Goal: Task Accomplishment & Management: Manage account settings

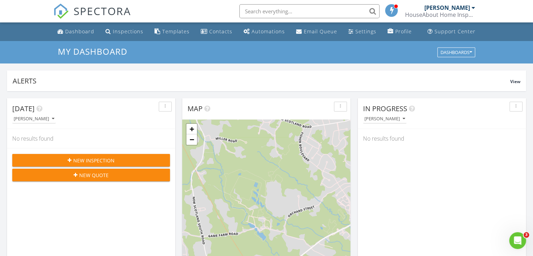
scroll to position [163, 0]
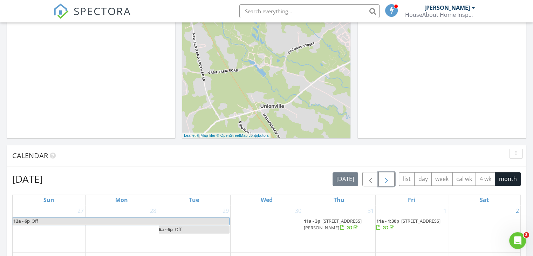
click at [386, 181] on span "button" at bounding box center [386, 179] width 8 height 8
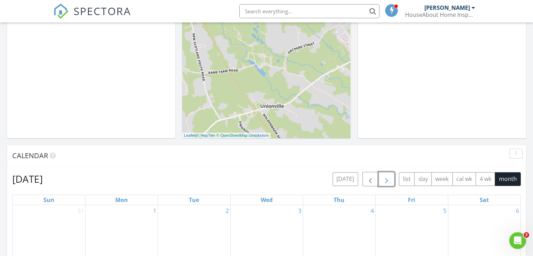
scroll to position [327, 0]
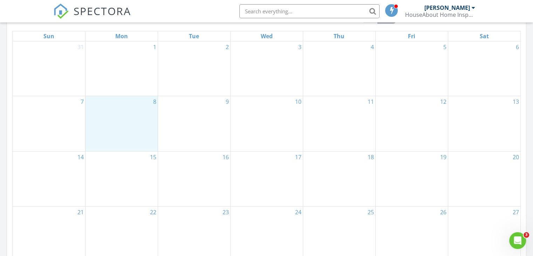
click at [121, 119] on div "8" at bounding box center [121, 123] width 72 height 55
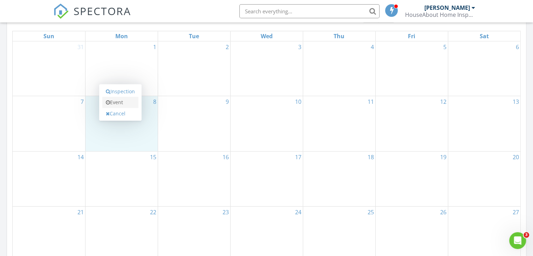
click at [122, 103] on link "Event" at bounding box center [120, 102] width 36 height 11
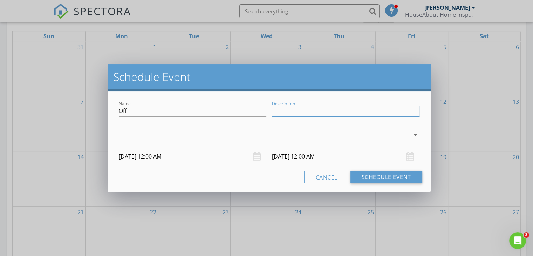
click at [290, 108] on input "Description" at bounding box center [345, 111] width 147 height 12
type input "golf scramble"
click at [193, 135] on div at bounding box center [264, 135] width 291 height 12
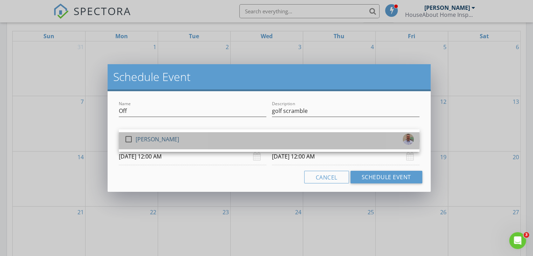
click at [146, 138] on div "[PERSON_NAME]" at bounding box center [157, 138] width 43 height 11
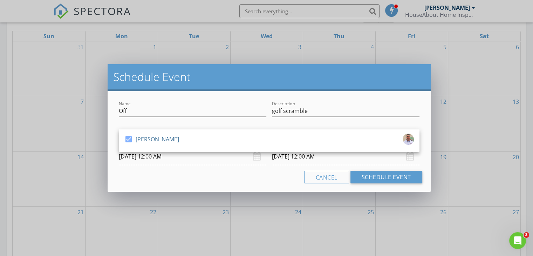
click at [289, 156] on input "09/09/2025 12:00 AM" at bounding box center [345, 156] width 147 height 17
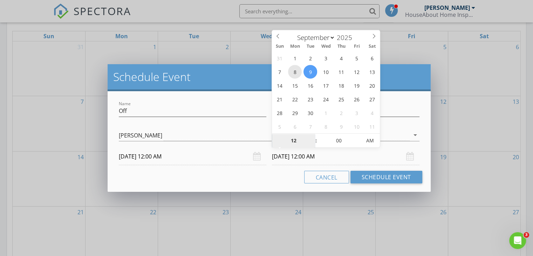
type input "09/08/2025 12:00 AM"
type input "01"
type input "09/08/2025 1:00 AM"
click at [311, 136] on span at bounding box center [312, 136] width 5 height 7
type input "02"
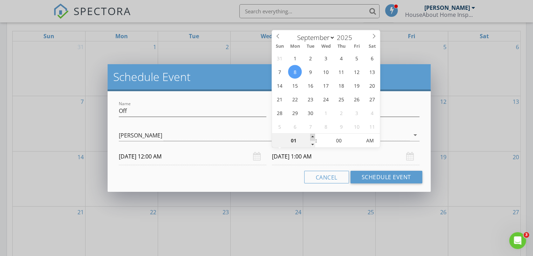
type input "09/08/2025 2:00 AM"
click at [311, 136] on span at bounding box center [312, 136] width 5 height 7
type input "03"
type input "09/08/2025 3:00 AM"
click at [311, 136] on span at bounding box center [312, 136] width 5 height 7
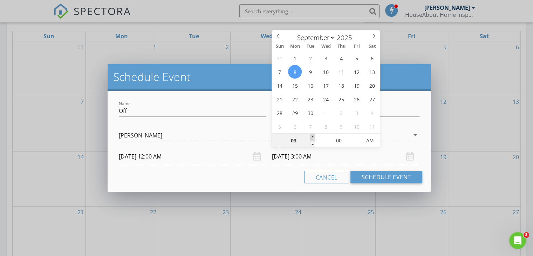
type input "04"
type input "09/08/2025 4:00 AM"
click at [311, 136] on span at bounding box center [312, 136] width 5 height 7
type input "05"
type input "09/08/2025 5:00 AM"
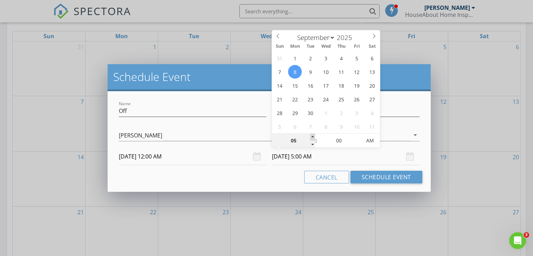
click at [311, 136] on span at bounding box center [312, 136] width 5 height 7
type input "06"
type input "09/08/2025 6:00 AM"
click at [311, 136] on span at bounding box center [312, 136] width 5 height 7
type input "07"
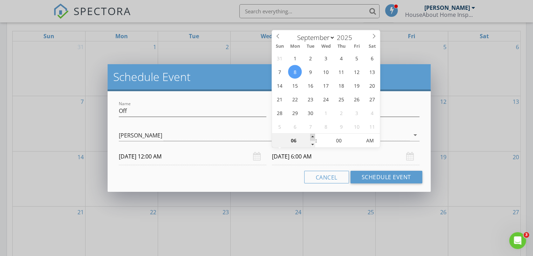
type input "09/08/2025 7:00 AM"
click at [311, 136] on span at bounding box center [312, 136] width 5 height 7
type input "08"
type input "09/08/2025 8:00 AM"
click at [311, 136] on span at bounding box center [312, 136] width 5 height 7
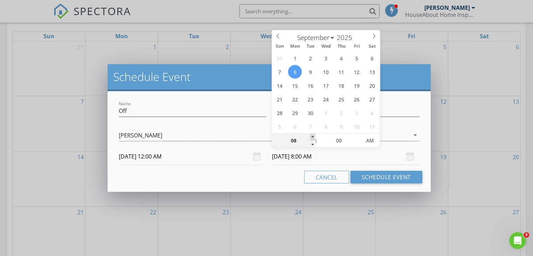
type input "09"
type input "09/08/2025 9:00 AM"
click at [311, 136] on span at bounding box center [312, 136] width 5 height 7
type input "10"
type input "09/08/2025 10:00 AM"
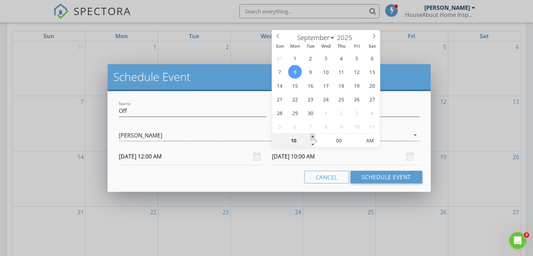
click at [311, 136] on span at bounding box center [312, 136] width 5 height 7
type input "11"
type input "09/08/2025 11:00 AM"
click at [311, 136] on span at bounding box center [312, 136] width 5 height 7
type input "05"
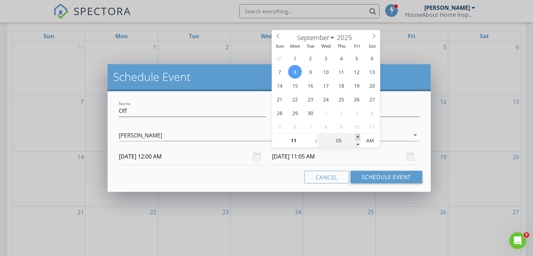
click at [357, 136] on span at bounding box center [357, 136] width 5 height 7
type input "09/08/2025 11:05 PM"
click at [371, 140] on span "AM" at bounding box center [369, 140] width 19 height 14
type input "00"
type input "09/08/2025 11:00 PM"
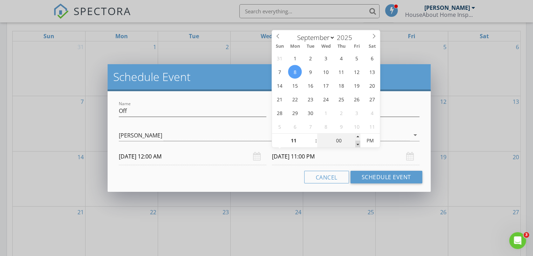
click at [357, 145] on span at bounding box center [357, 143] width 5 height 7
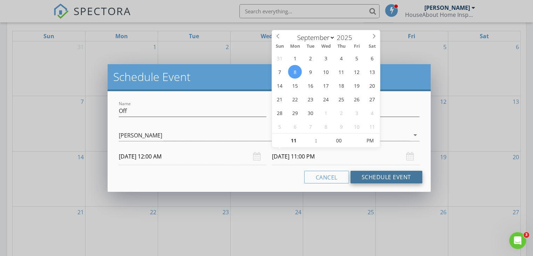
click at [384, 178] on button "Schedule Event" at bounding box center [386, 177] width 72 height 13
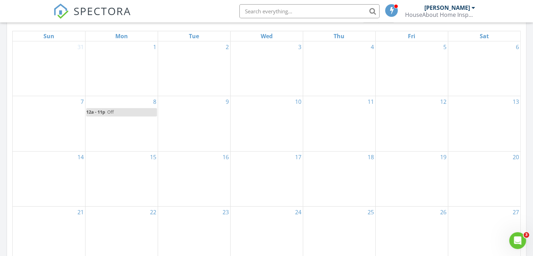
click at [278, 126] on div "10" at bounding box center [266, 123] width 72 height 55
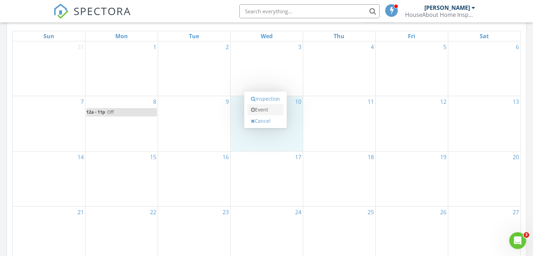
click at [261, 107] on link "Event" at bounding box center [265, 109] width 36 height 11
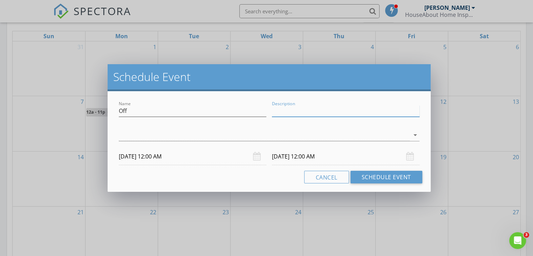
click at [301, 110] on input "Description" at bounding box center [345, 111] width 147 height 12
type input "rv appointment"
click at [211, 134] on div at bounding box center [264, 135] width 291 height 12
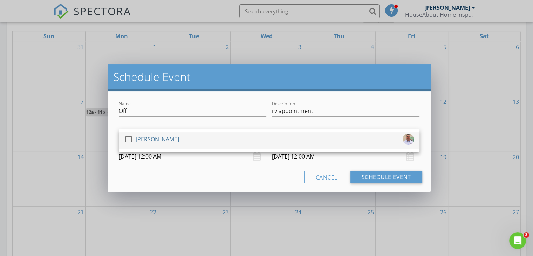
click at [130, 139] on div at bounding box center [129, 139] width 12 height 12
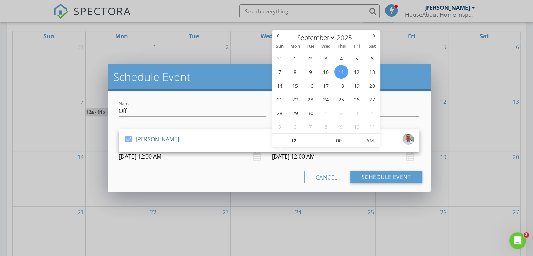
click at [296, 155] on input "09/11/2025 12:00 AM" at bounding box center [345, 156] width 147 height 17
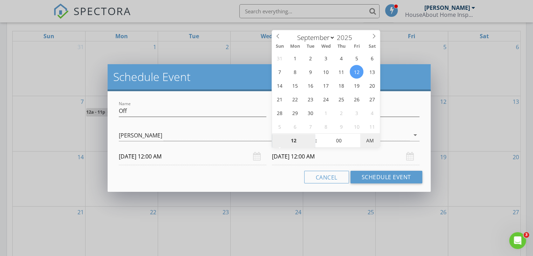
type input "09/12/2025 12:00 PM"
click at [369, 141] on span "PM" at bounding box center [369, 140] width 19 height 14
type input "01"
type input "09/12/2025 1:00 PM"
click at [313, 135] on span at bounding box center [312, 136] width 5 height 7
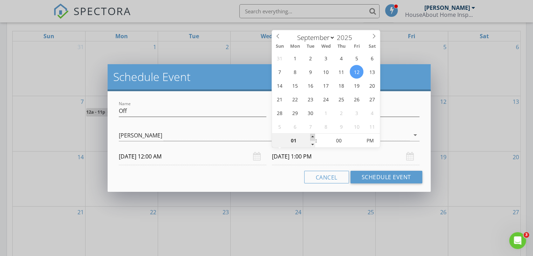
type input "02"
type input "09/12/2025 2:00 PM"
click at [313, 135] on span at bounding box center [312, 136] width 5 height 7
type input "03"
type input "09/12/2025 3:00 PM"
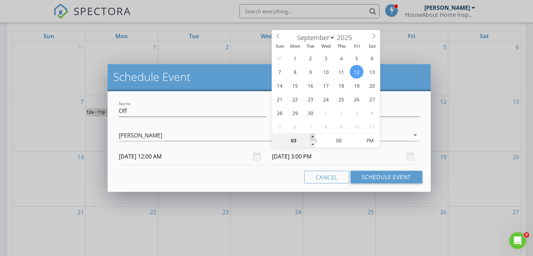
click at [313, 135] on span at bounding box center [312, 136] width 5 height 7
type input "04"
type input "09/12/2025 4:00 PM"
click at [313, 135] on span at bounding box center [312, 136] width 5 height 7
type input "05"
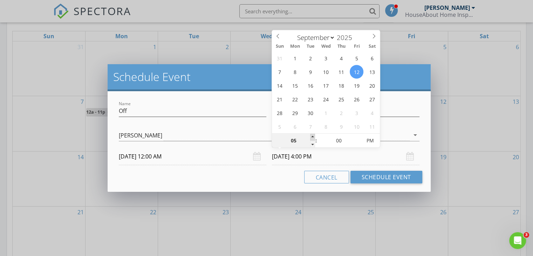
type input "09/12/2025 5:00 PM"
click at [313, 135] on span at bounding box center [312, 136] width 5 height 7
type input "06"
type input "09/12/2025 6:00 PM"
click at [313, 135] on span at bounding box center [312, 136] width 5 height 7
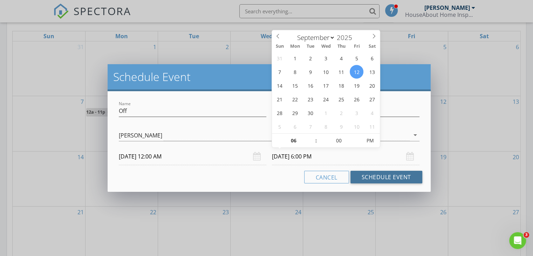
drag, startPoint x: 370, startPoint y: 175, endPoint x: 339, endPoint y: 162, distance: 33.0
click at [370, 175] on button "Schedule Event" at bounding box center [386, 177] width 72 height 13
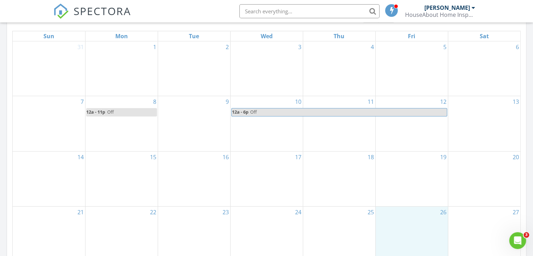
click at [402, 227] on div "26" at bounding box center [412, 233] width 72 height 55
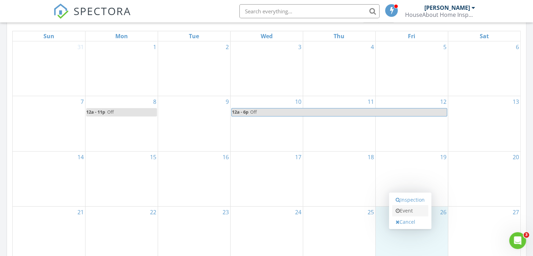
click at [401, 211] on link "Event" at bounding box center [410, 210] width 36 height 11
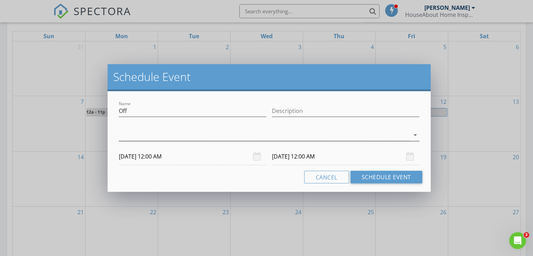
click at [190, 135] on div at bounding box center [264, 135] width 291 height 12
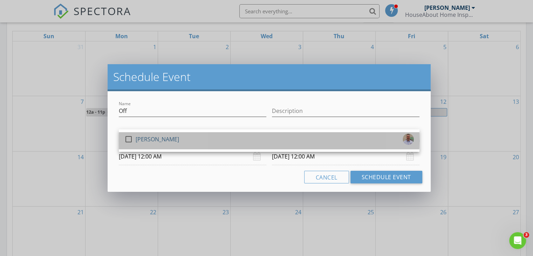
click at [150, 139] on div "[PERSON_NAME]" at bounding box center [157, 138] width 43 height 11
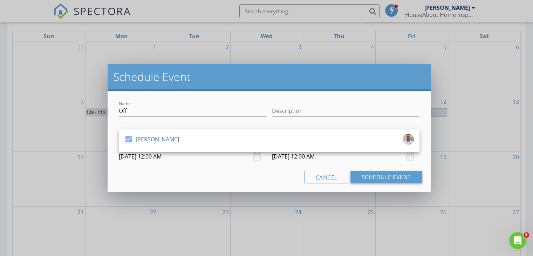
click at [161, 156] on input "09/26/2025 12:00 AM" at bounding box center [192, 156] width 147 height 17
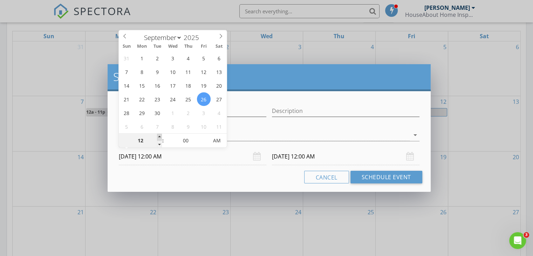
type input "01"
type input "09/26/2025 1:00 AM"
click at [160, 137] on span at bounding box center [159, 136] width 5 height 7
type input "02"
type input "09/26/2025 2:00 AM"
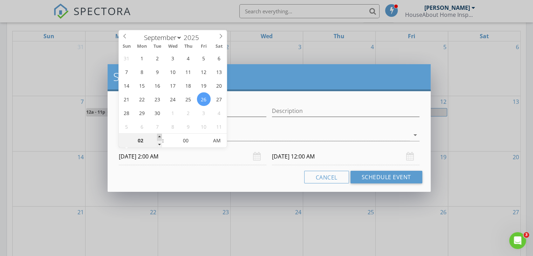
click at [160, 137] on span at bounding box center [159, 136] width 5 height 7
type input "03"
type input "09/26/2025 3:00 AM"
click at [160, 137] on span at bounding box center [159, 136] width 5 height 7
type input "04"
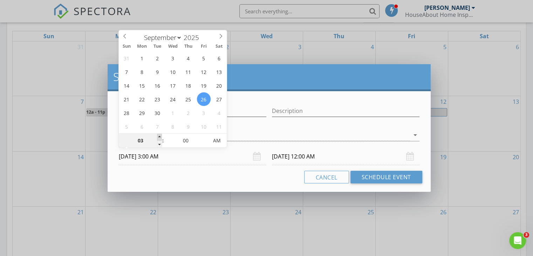
type input "09/26/2025 4:00 AM"
click at [160, 137] on span at bounding box center [159, 136] width 5 height 7
type input "09/27/2025 4:00 AM"
type input "05"
type input "09/26/2025 5:00 AM"
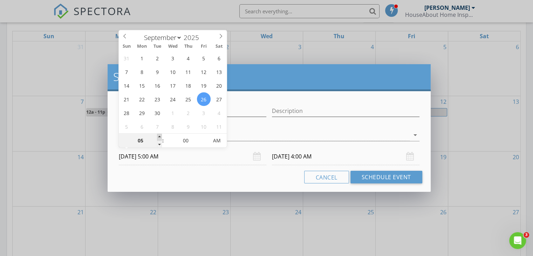
click at [160, 137] on span at bounding box center [159, 136] width 5 height 7
type input "09/27/2025 5:00 AM"
type input "06"
type input "09/26/2025 6:00 AM"
click at [160, 137] on span at bounding box center [159, 136] width 5 height 7
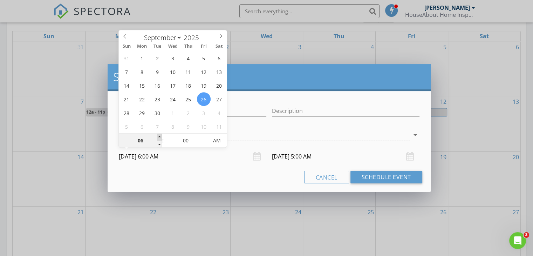
type input "06"
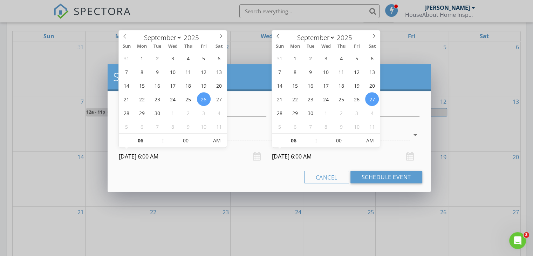
click at [291, 152] on input "09/27/2025 6:00 AM" at bounding box center [345, 156] width 147 height 17
type input "09/26/2025 6:00 AM"
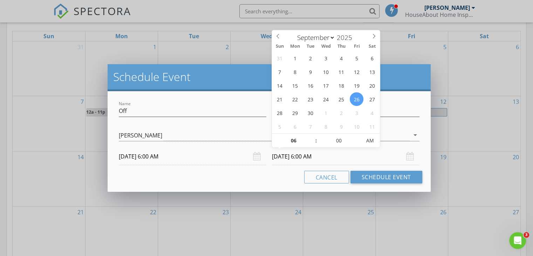
click at [159, 156] on input "09/26/2025 6:00 AM" at bounding box center [192, 156] width 147 height 17
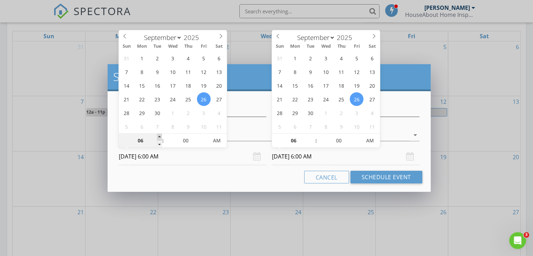
type input "07"
type input "09/26/2025 7:00 AM"
click at [159, 138] on span at bounding box center [159, 136] width 5 height 7
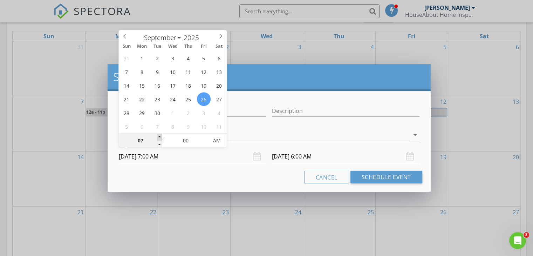
type input "09/26/2025 7:00 AM"
type input "06"
type input "09/26/2025 6:00 AM"
click at [160, 144] on span at bounding box center [159, 143] width 5 height 7
type input "09/26/2025 6:00 AM"
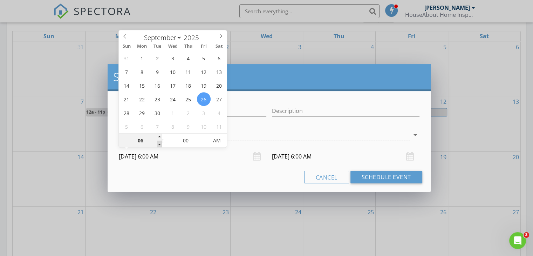
type input "05"
type input "09/26/2025 5:00 AM"
click at [160, 144] on span at bounding box center [159, 143] width 5 height 7
type input "04"
type input "09/26/2025 4:00 AM"
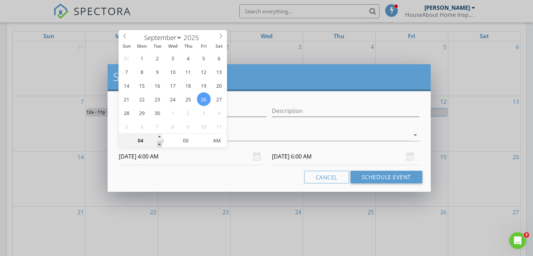
click at [160, 144] on span at bounding box center [159, 143] width 5 height 7
type input "09/26/2025 4:00 AM"
type input "03"
type input "09/26/2025 3:00 AM"
click at [160, 144] on span at bounding box center [159, 143] width 5 height 7
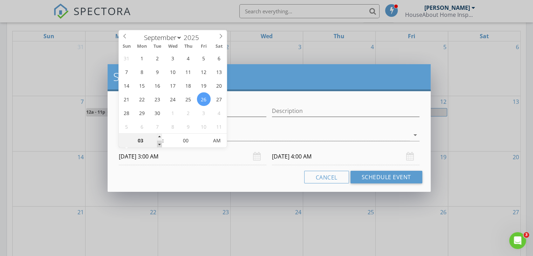
type input "09/26/2025 3:00 AM"
type input "02"
type input "09/26/2025 2:00 AM"
click at [160, 144] on span at bounding box center [159, 143] width 5 height 7
type input "09/26/2025 2:00 AM"
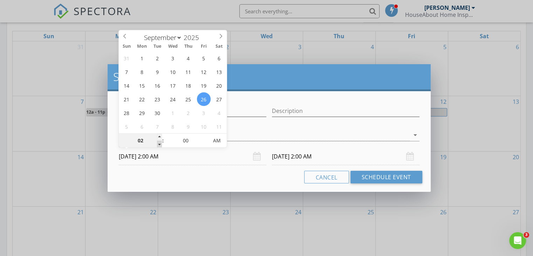
type input "01"
type input "09/26/2025 1:00 AM"
click at [160, 144] on span at bounding box center [159, 143] width 5 height 7
type input "09/26/2025 1:00 AM"
type input "09/26/2025 1:00 PM"
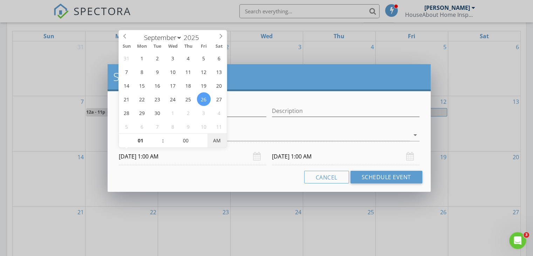
type input "09/26/2025 1:00 PM"
click at [215, 140] on span "PM" at bounding box center [216, 140] width 19 height 14
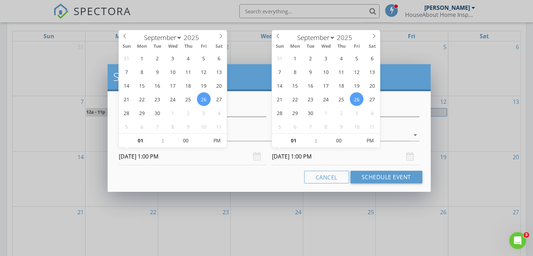
click at [310, 156] on input "09/26/2025 1:00 PM" at bounding box center [345, 156] width 147 height 17
type input "02"
type input "09/26/2025 2:00 PM"
click at [314, 135] on span at bounding box center [312, 136] width 5 height 7
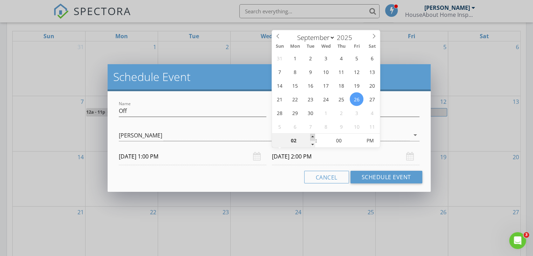
type input "03"
type input "09/26/2025 3:00 PM"
click at [312, 136] on span at bounding box center [312, 136] width 5 height 7
type input "04"
type input "09/26/2025 4:00 PM"
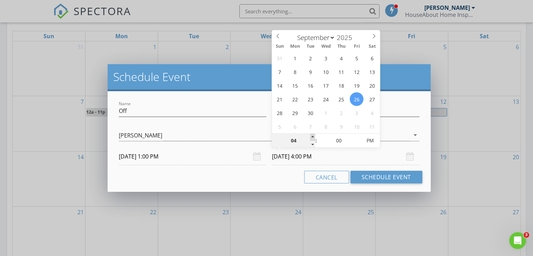
click at [312, 136] on span at bounding box center [312, 136] width 5 height 7
type input "05"
type input "09/26/2025 5:00 PM"
click at [312, 136] on span at bounding box center [312, 136] width 5 height 7
type input "06"
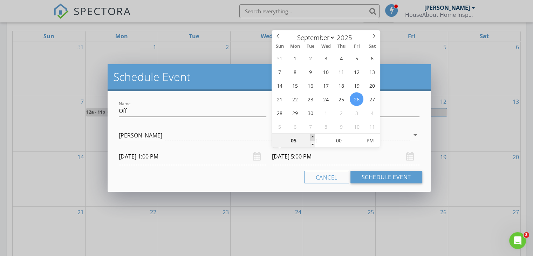
type input "09/26/2025 6:00 PM"
click at [312, 136] on span at bounding box center [312, 136] width 5 height 7
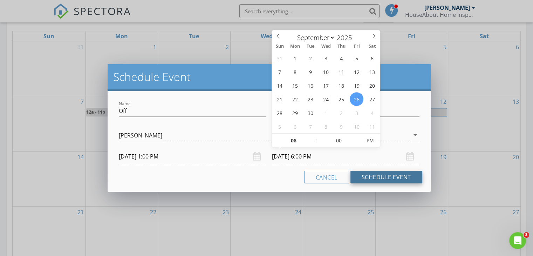
click at [367, 180] on button "Schedule Event" at bounding box center [386, 177] width 72 height 13
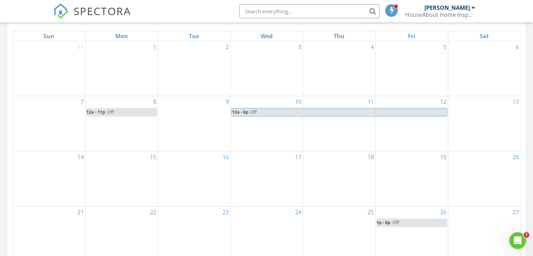
click at [391, 222] on div "1p - 6p Off" at bounding box center [387, 222] width 23 height 7
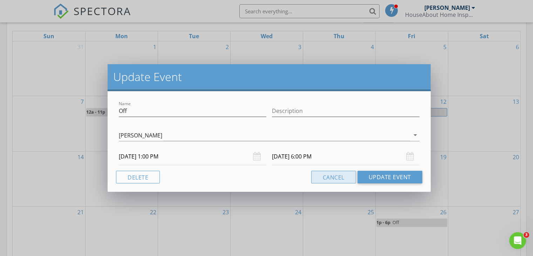
click at [345, 178] on button "Cancel" at bounding box center [333, 177] width 45 height 13
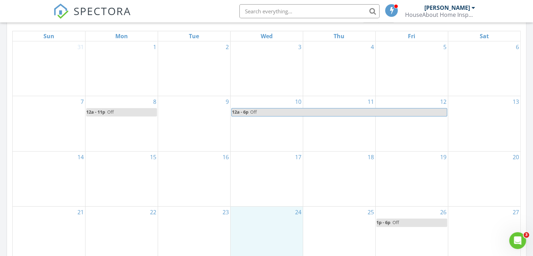
click at [278, 226] on div "24" at bounding box center [266, 233] width 72 height 55
click at [260, 206] on link "Event" at bounding box center [265, 208] width 36 height 11
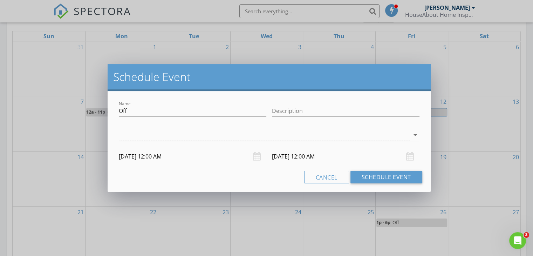
click at [198, 132] on div at bounding box center [264, 135] width 291 height 12
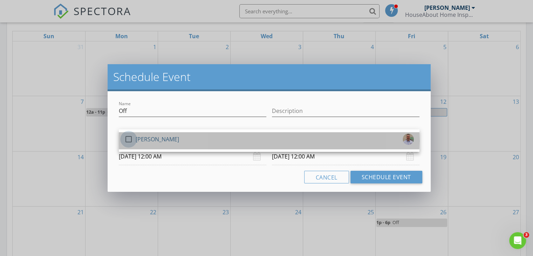
click at [126, 139] on div at bounding box center [129, 139] width 12 height 12
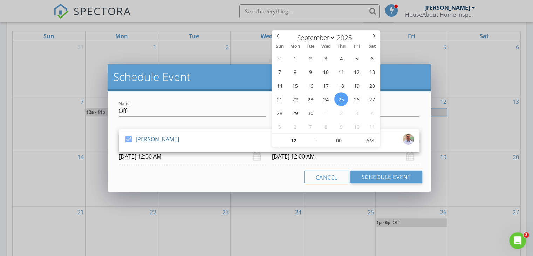
click at [307, 156] on input "09/25/2025 12:00 AM" at bounding box center [345, 156] width 147 height 17
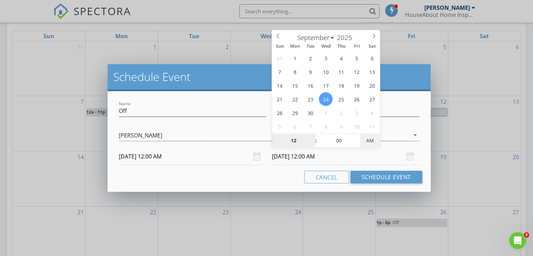
type input "09/24/2025 12:00 PM"
click at [371, 143] on span "AM" at bounding box center [369, 140] width 19 height 14
type input "01"
type input "09/24/2025 1:00 PM"
click at [314, 136] on span at bounding box center [312, 136] width 5 height 7
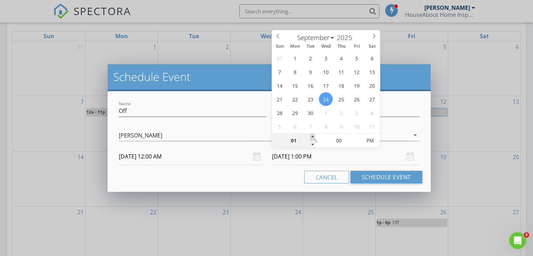
type input "02"
type input "09/24/2025 2:00 PM"
click at [314, 136] on span at bounding box center [312, 136] width 5 height 7
type input "03"
type input "09/24/2025 3:00 PM"
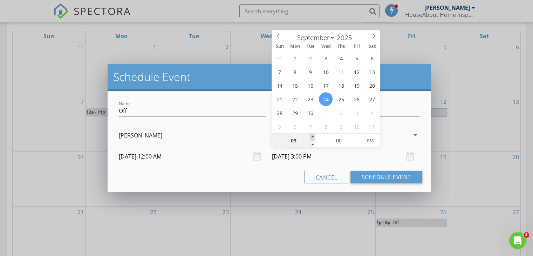
click at [313, 135] on span at bounding box center [312, 136] width 5 height 7
type input "04"
type input "09/24/2025 4:00 PM"
click at [313, 135] on span at bounding box center [312, 136] width 5 height 7
type input "05"
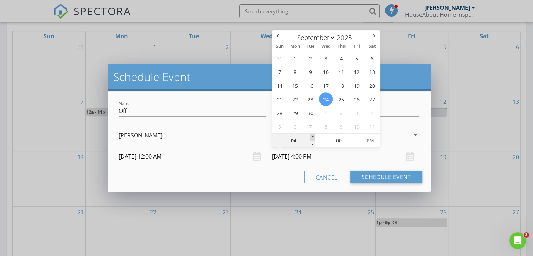
type input "09/24/2025 5:00 PM"
click at [313, 135] on span at bounding box center [312, 136] width 5 height 7
type input "06"
type input "09/24/2025 6:00 PM"
click at [313, 135] on span at bounding box center [312, 136] width 5 height 7
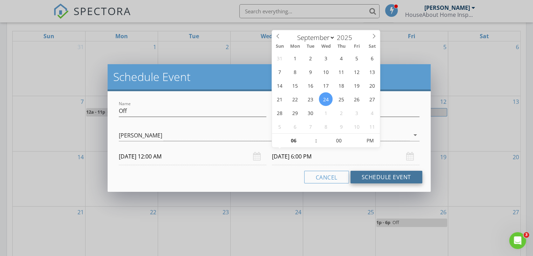
click at [371, 175] on button "Schedule Event" at bounding box center [386, 177] width 72 height 13
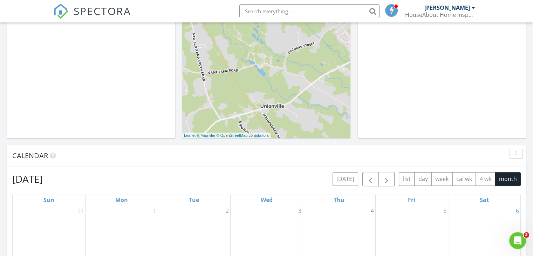
scroll to position [0, 0]
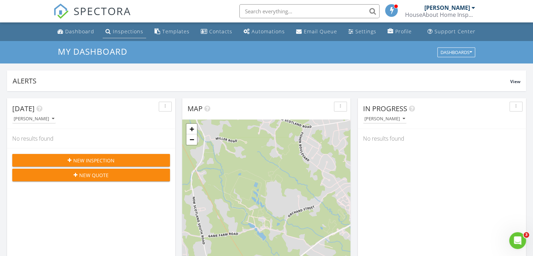
click at [129, 33] on div "Inspections" at bounding box center [128, 31] width 30 height 7
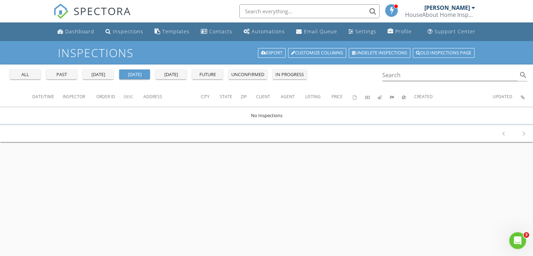
click at [66, 74] on div "past" at bounding box center [61, 74] width 25 height 7
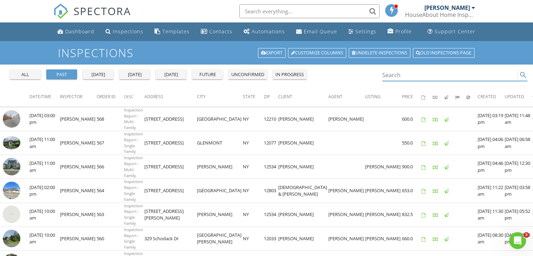
click at [394, 75] on input "Search" at bounding box center [450, 75] width 136 height 12
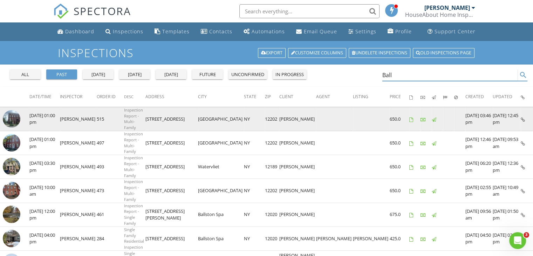
type input "Ball"
click at [11, 117] on img at bounding box center [12, 119] width 18 height 18
click at [12, 117] on img at bounding box center [12, 119] width 18 height 18
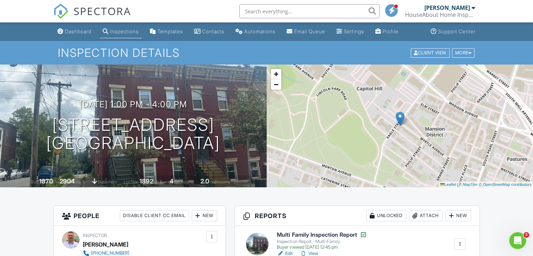
scroll to position [163, 0]
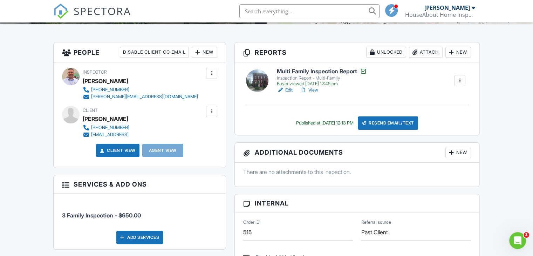
click at [310, 89] on link "View" at bounding box center [309, 90] width 18 height 7
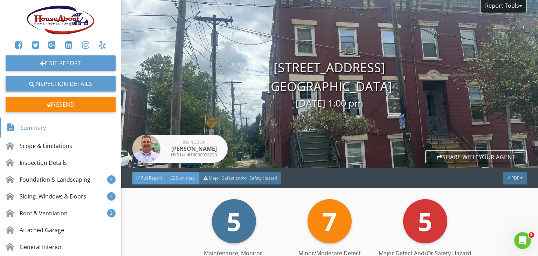
click at [188, 174] on div "Summary" at bounding box center [182, 178] width 33 height 13
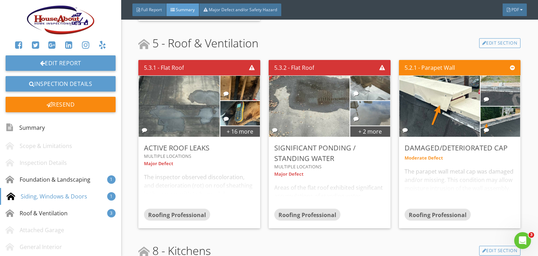
scroll to position [490, 0]
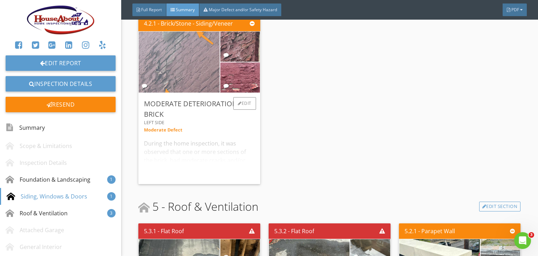
click at [171, 58] on img at bounding box center [179, 61] width 202 height 151
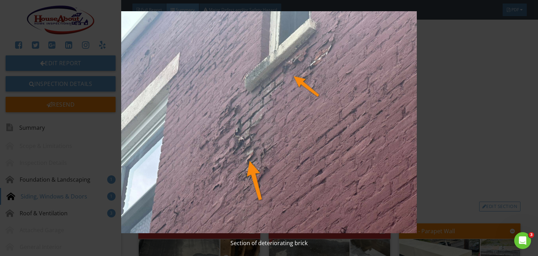
click at [273, 122] on img at bounding box center [269, 122] width 490 height 222
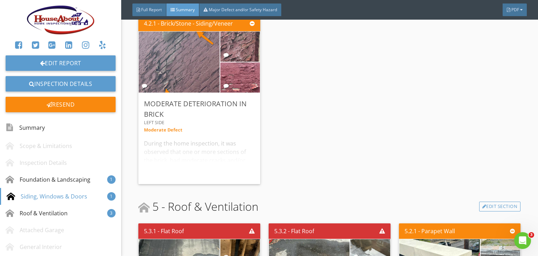
scroll to position [654, 0]
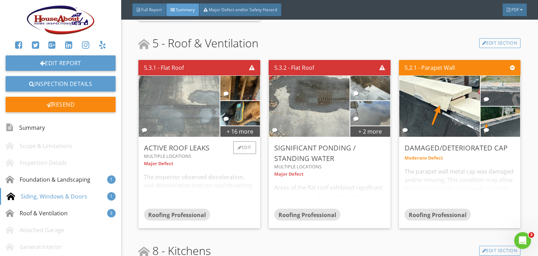
click at [186, 93] on img at bounding box center [179, 105] width 202 height 151
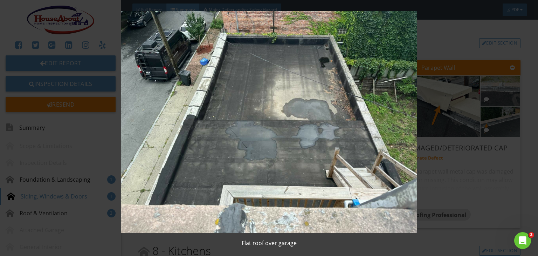
click at [342, 130] on img at bounding box center [269, 122] width 490 height 222
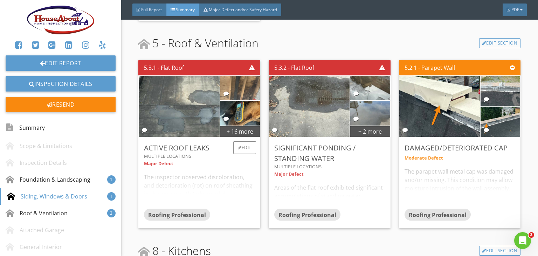
click at [233, 85] on img at bounding box center [240, 87] width 82 height 61
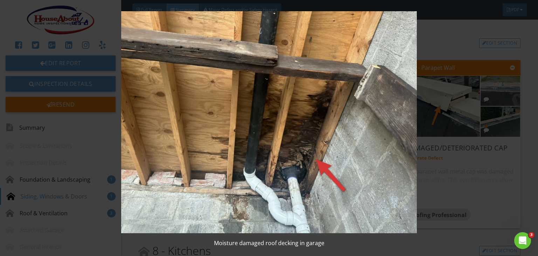
click at [255, 135] on img at bounding box center [269, 122] width 490 height 222
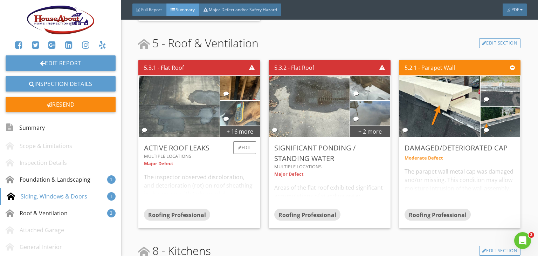
click at [241, 112] on img at bounding box center [240, 113] width 82 height 61
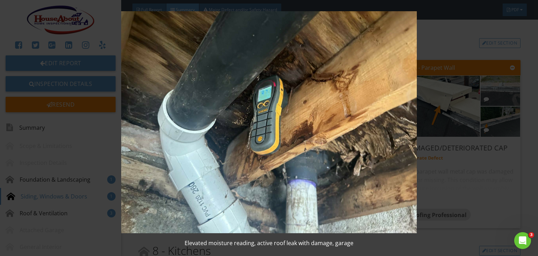
click at [300, 112] on img at bounding box center [269, 122] width 490 height 222
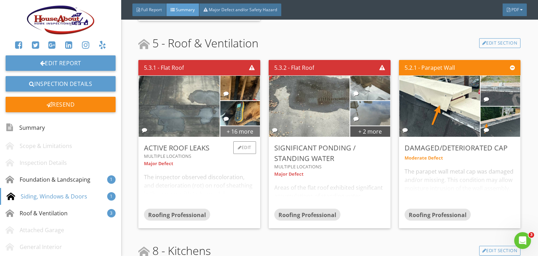
click at [240, 132] on div "+ 16 more" at bounding box center [240, 130] width 40 height 11
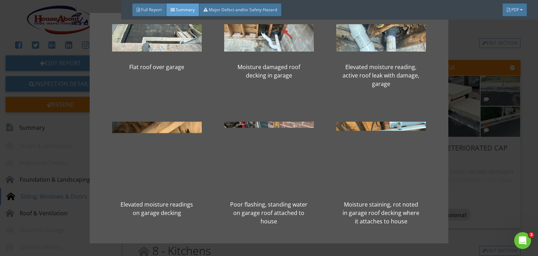
scroll to position [0, 0]
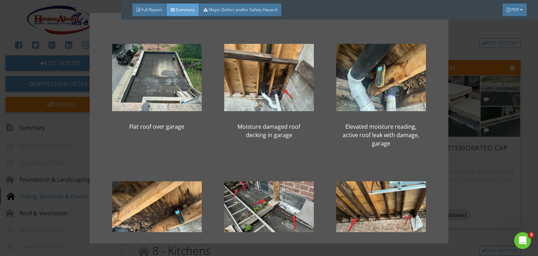
click at [526, 164] on div "Flat roof over garage Moisture damaged roof decking in garage Elevated moisture…" at bounding box center [269, 128] width 538 height 256
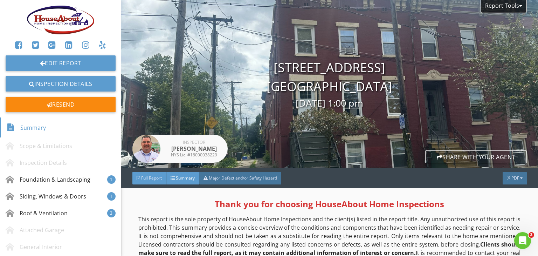
drag, startPoint x: 146, startPoint y: 177, endPoint x: 150, endPoint y: 173, distance: 5.0
click at [146, 177] on span "Full Report" at bounding box center [151, 178] width 21 height 6
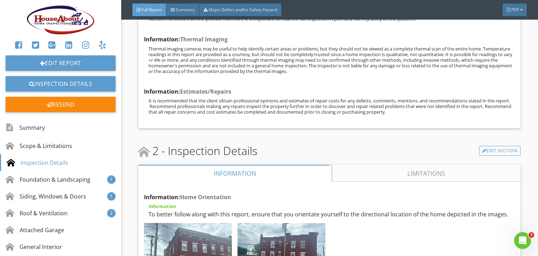
scroll to position [817, 0]
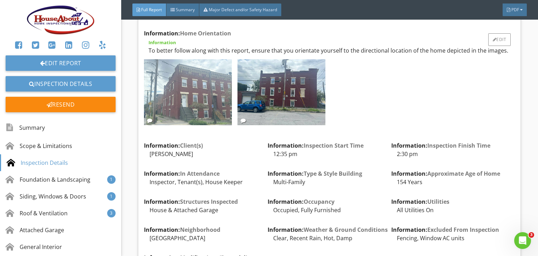
click at [200, 98] on img at bounding box center [188, 92] width 88 height 66
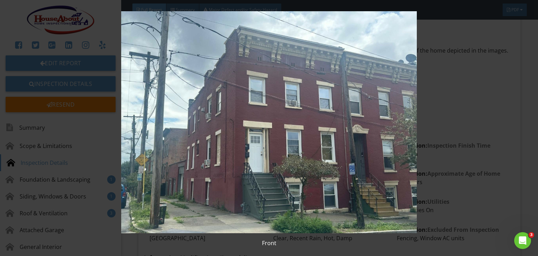
click at [367, 139] on img at bounding box center [269, 122] width 490 height 222
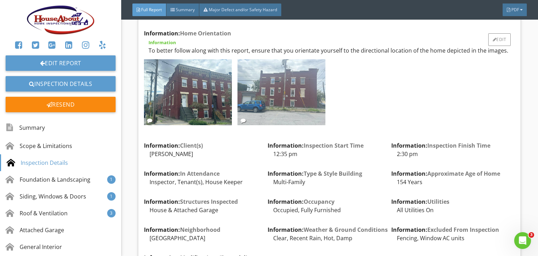
click at [284, 103] on img at bounding box center [281, 92] width 88 height 66
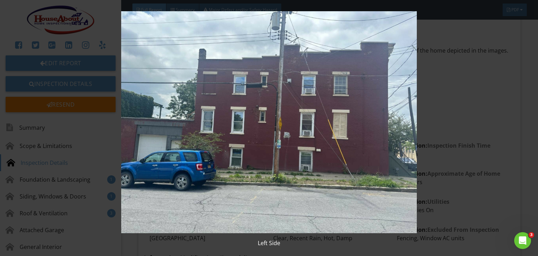
click at [340, 103] on img at bounding box center [269, 122] width 490 height 222
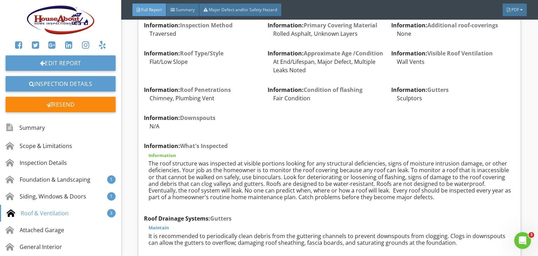
scroll to position [2288, 0]
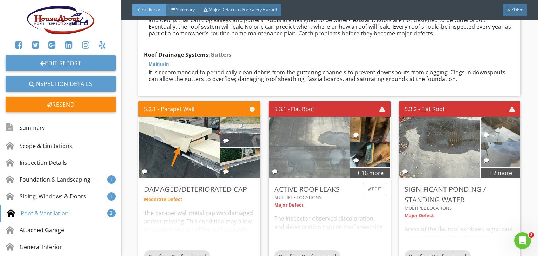
click at [311, 145] on img at bounding box center [309, 147] width 202 height 151
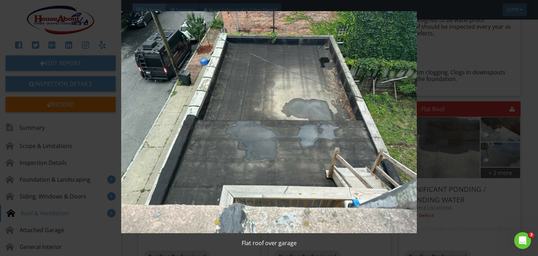
click at [524, 49] on div "Flat roof over garage" at bounding box center [269, 128] width 538 height 256
